Goal: Complete application form

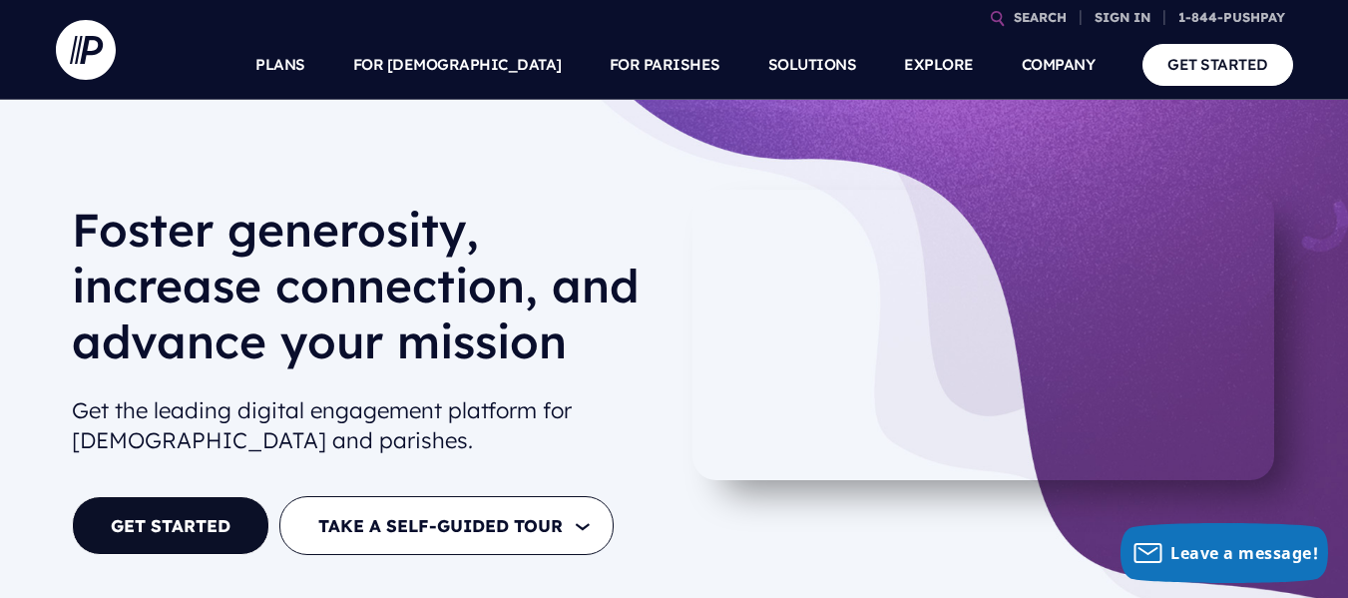
click at [1192, 58] on link "GET STARTED" at bounding box center [1217, 64] width 151 height 41
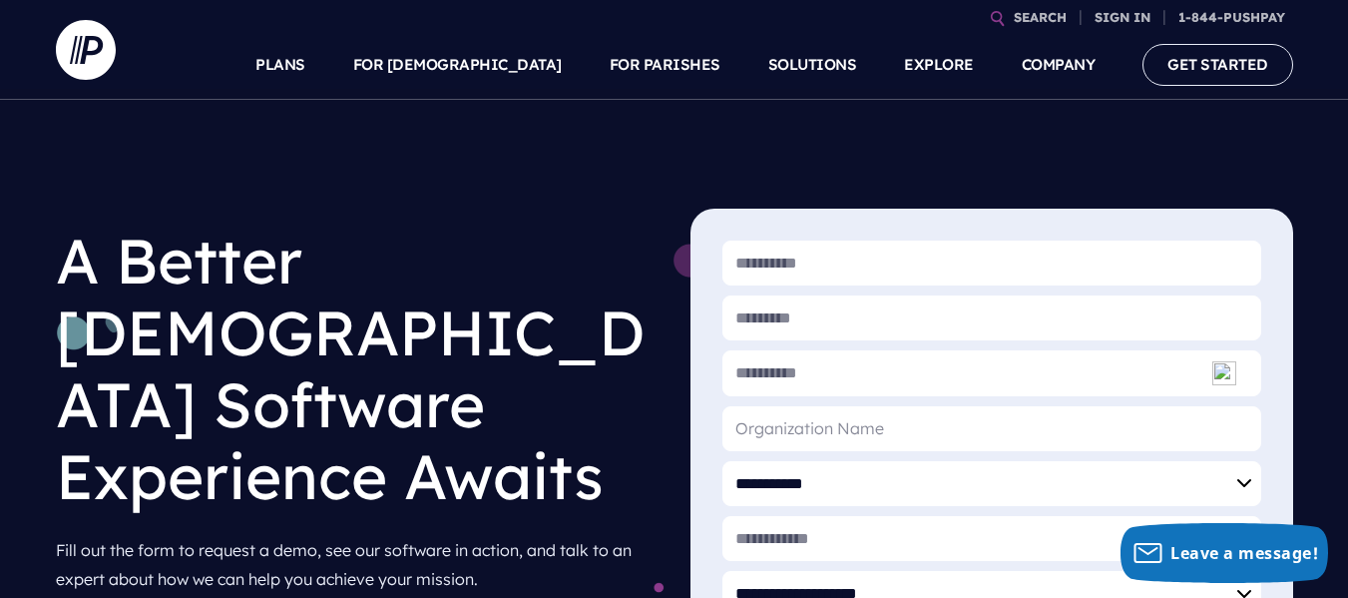
scroll to position [4, 0]
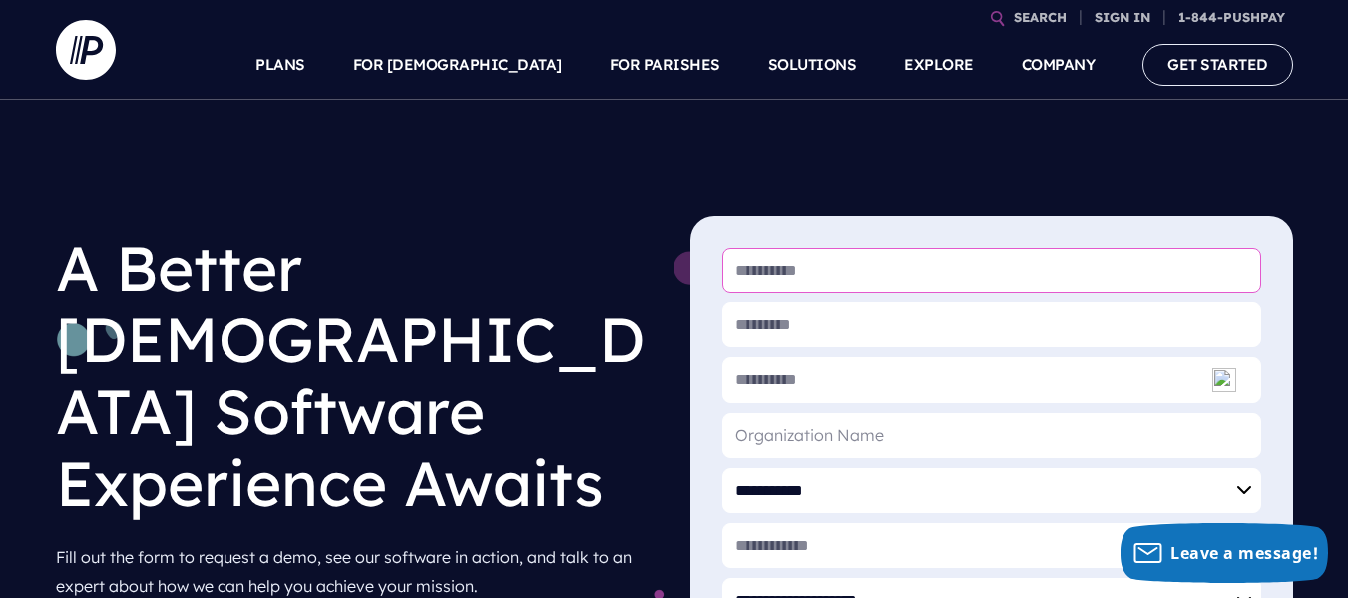
click at [817, 263] on input "* First Name" at bounding box center [991, 269] width 539 height 45
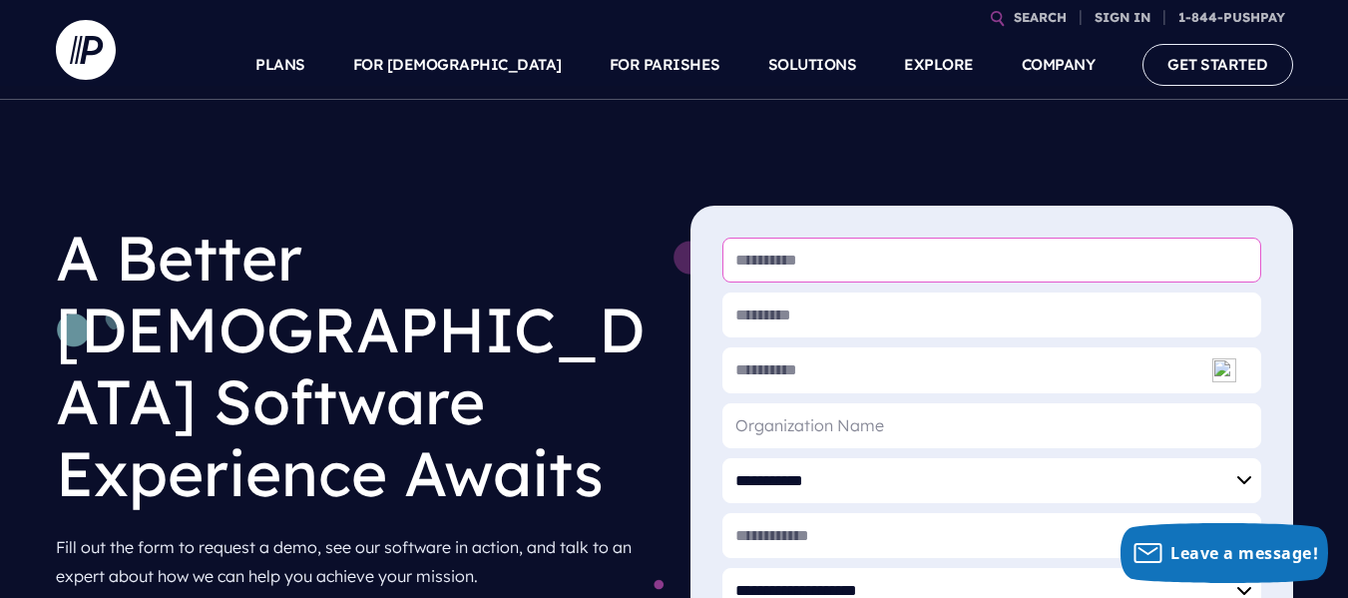
scroll to position [0, 0]
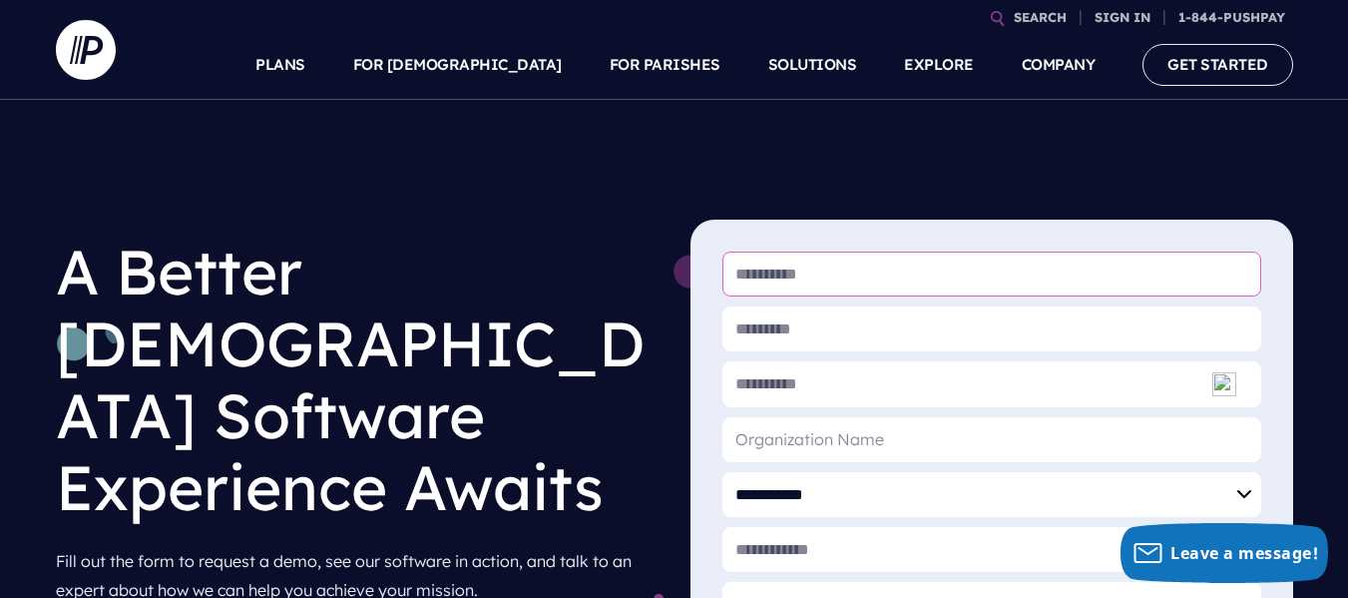
click at [519, 65] on link "FOR [DEMOGRAPHIC_DATA]" at bounding box center [457, 65] width 209 height 70
click at [518, 65] on link "FOR [DEMOGRAPHIC_DATA]" at bounding box center [457, 65] width 209 height 70
click at [1108, 16] on link "SIGN IN" at bounding box center [1122, 17] width 72 height 35
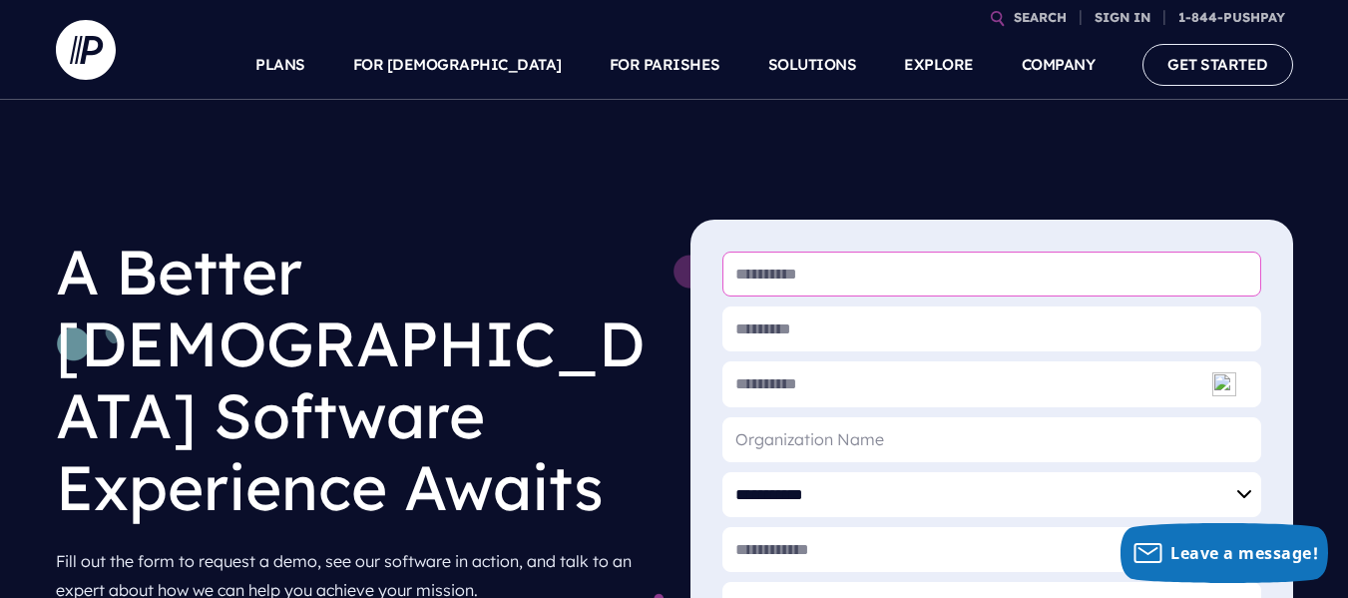
click at [979, 83] on h6 "PERSONAL SIGN IN" at bounding box center [994, 74] width 311 height 30
